Goal: Information Seeking & Learning: Learn about a topic

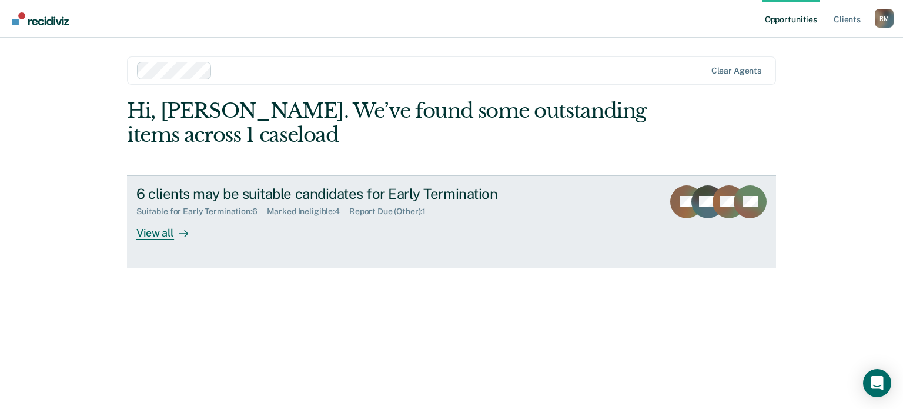
click at [145, 233] on div "View all" at bounding box center [169, 227] width 66 height 23
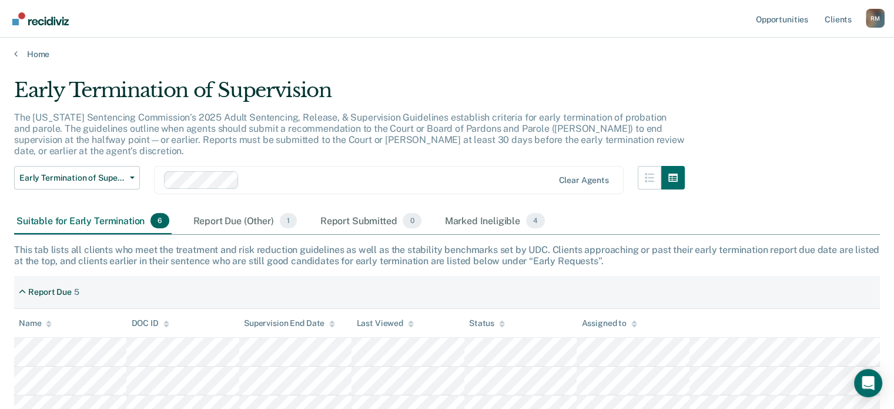
scroll to position [1, 0]
